Goal: Navigation & Orientation: Find specific page/section

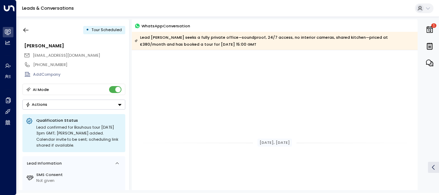
scroll to position [3129, 0]
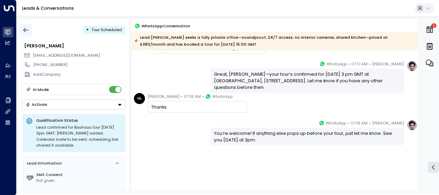
click at [27, 29] on icon "button" at bounding box center [25, 30] width 7 height 7
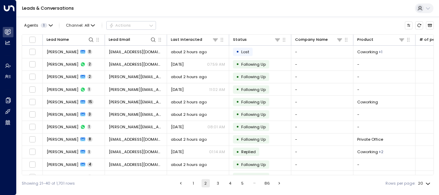
click at [192, 182] on button "1" at bounding box center [193, 183] width 8 height 8
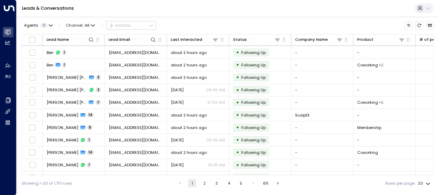
scroll to position [120, 0]
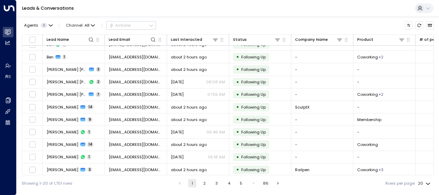
click at [202, 182] on button "2" at bounding box center [204, 183] width 8 height 8
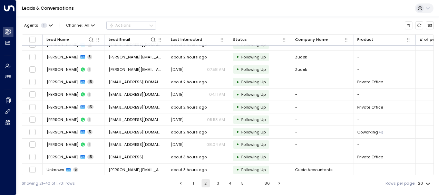
drag, startPoint x: 202, startPoint y: 182, endPoint x: 226, endPoint y: 183, distance: 24.5
click at [226, 183] on ul "1 2 3 4 5 … 86" at bounding box center [229, 183] width 107 height 8
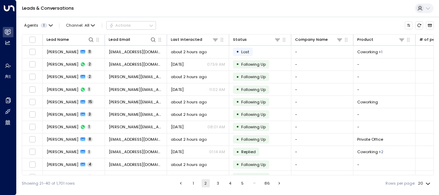
click at [216, 182] on button "3" at bounding box center [218, 183] width 8 height 8
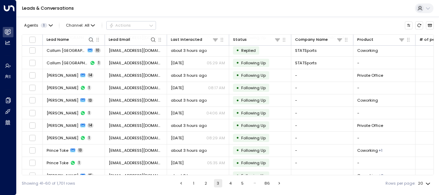
scroll to position [120, 0]
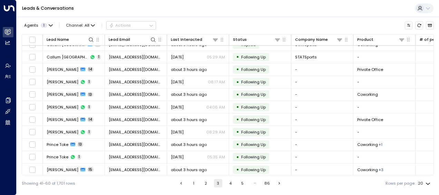
click at [229, 182] on button "4" at bounding box center [230, 183] width 8 height 8
